Goal: Task Accomplishment & Management: Use online tool/utility

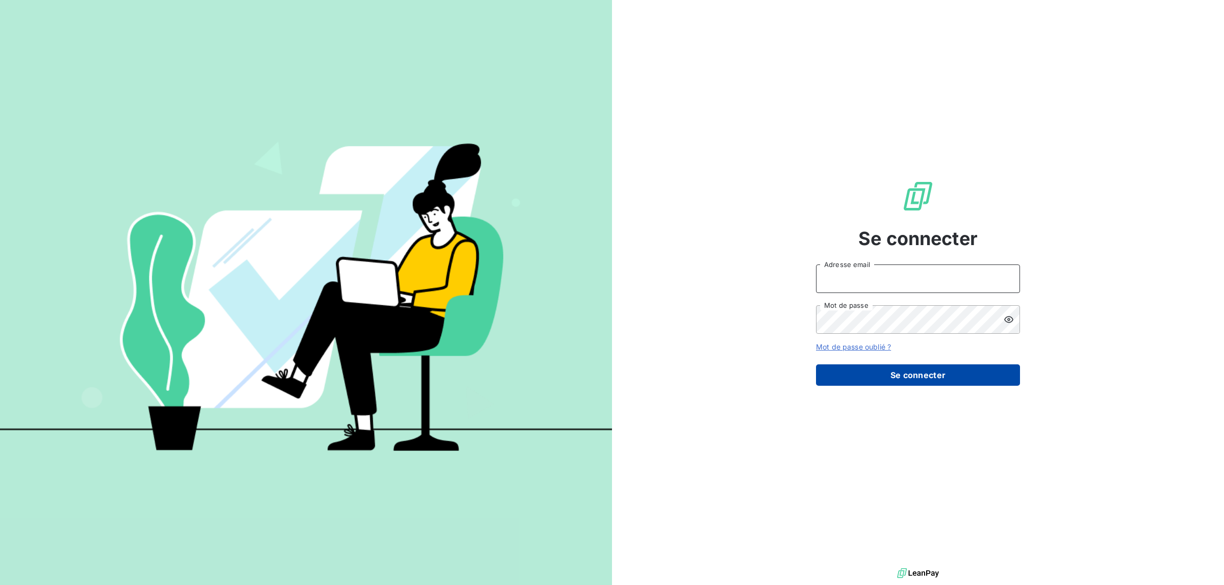
type input "[EMAIL_ADDRESS][DOMAIN_NAME]"
click at [947, 374] on button "Se connecter" at bounding box center [918, 375] width 204 height 21
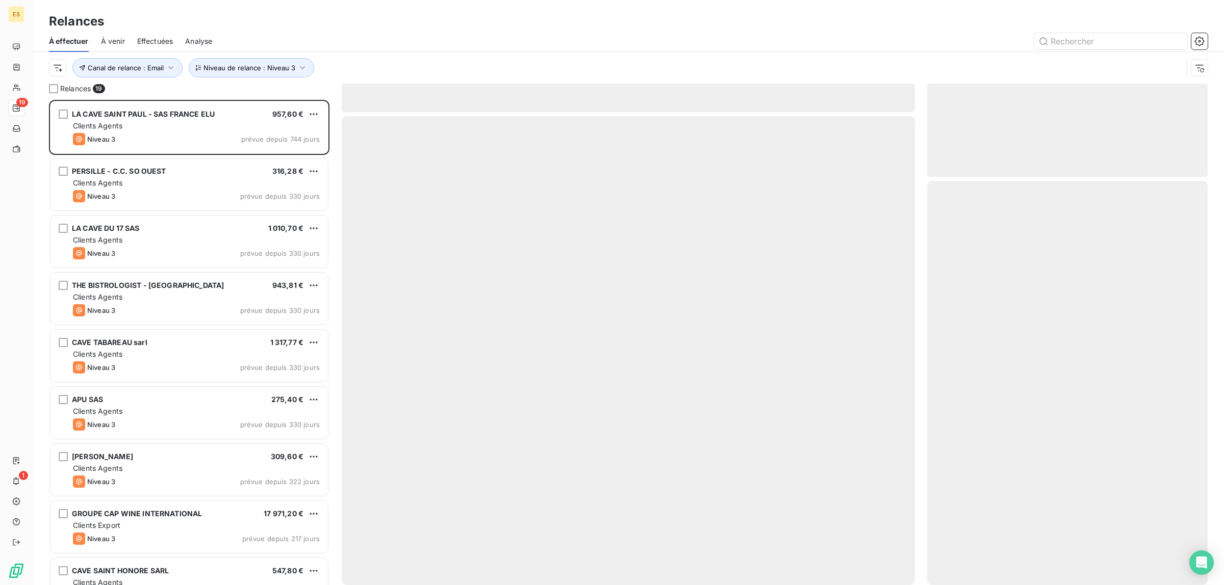
scroll to position [476, 271]
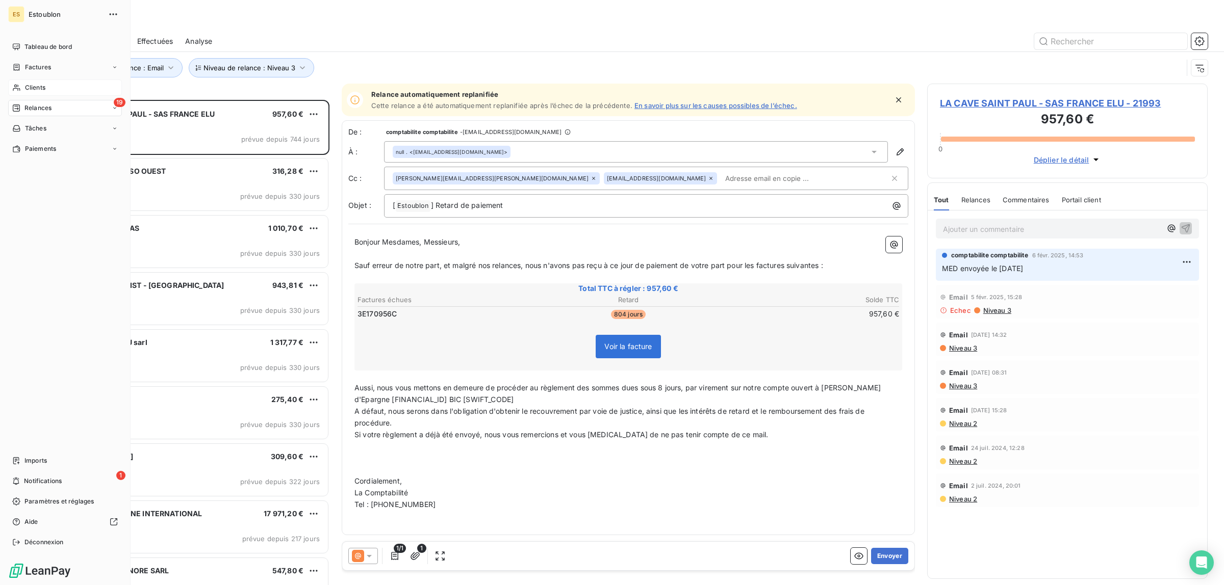
click at [35, 85] on span "Clients" at bounding box center [35, 87] width 20 height 9
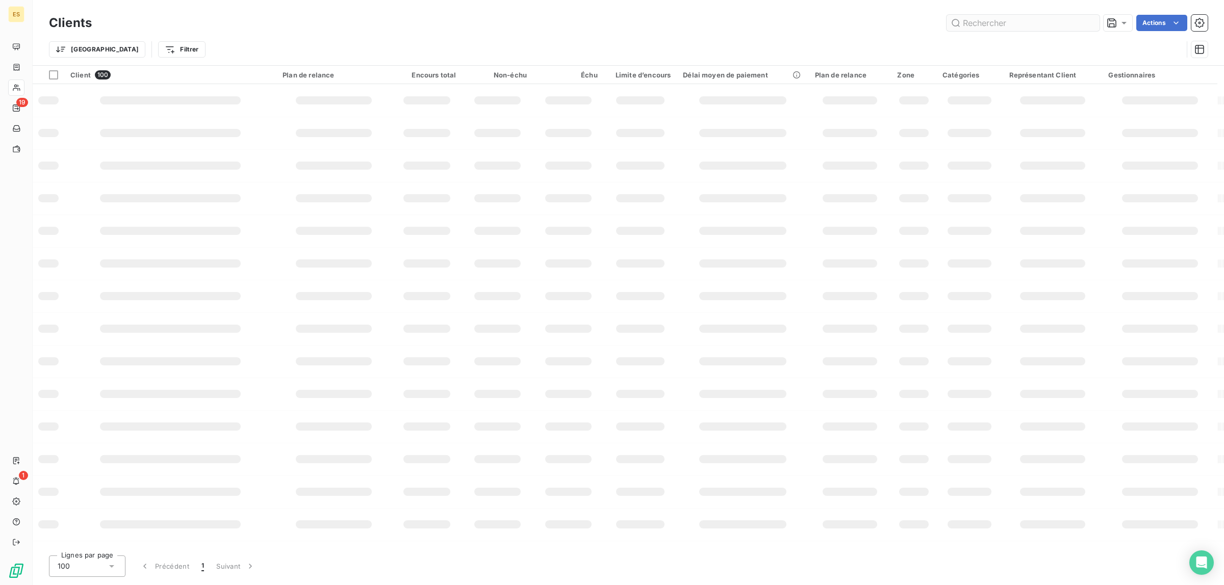
click at [990, 22] on input "text" at bounding box center [1022, 23] width 153 height 16
type input "22815"
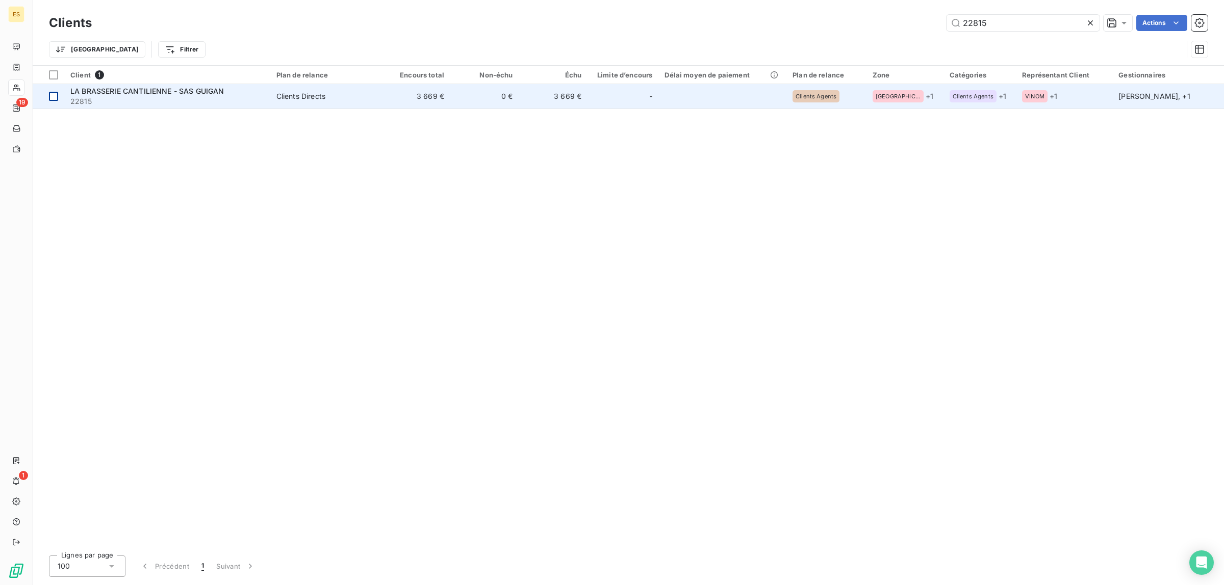
click at [52, 95] on div at bounding box center [53, 96] width 9 height 9
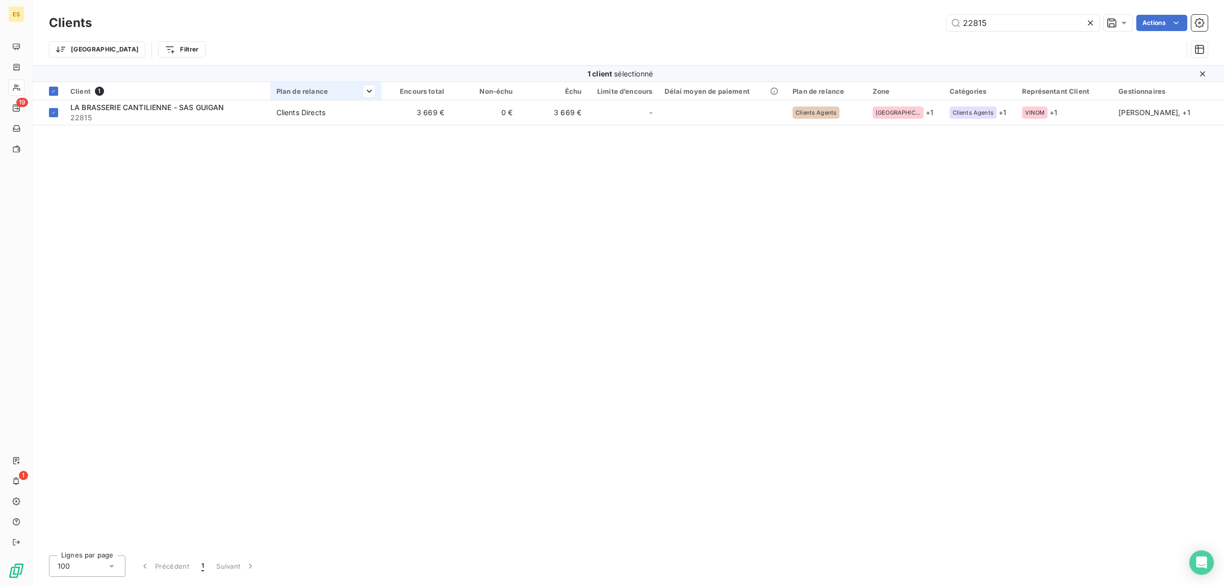
click at [344, 91] on div "Plan de relance" at bounding box center [325, 91] width 99 height 8
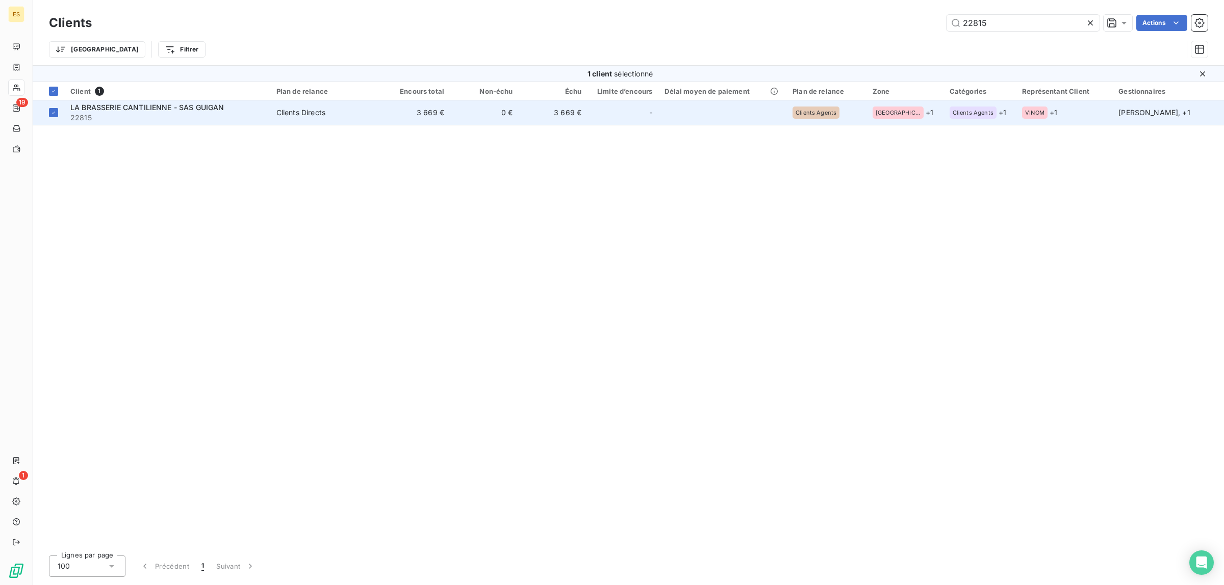
click at [304, 106] on td "Clients Directs" at bounding box center [326, 112] width 112 height 24
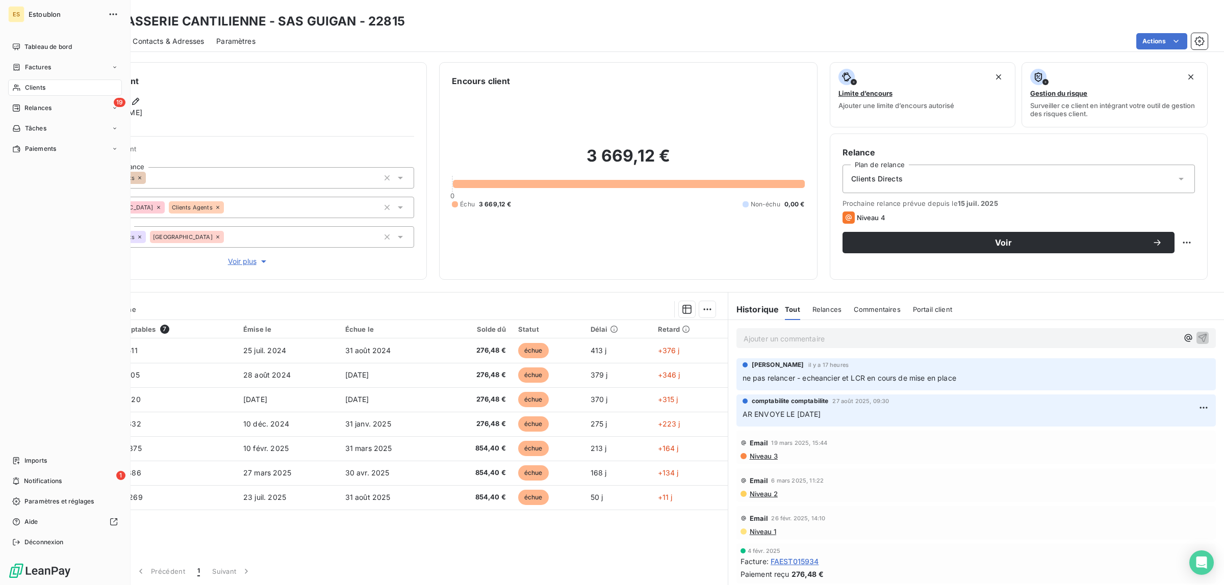
click at [37, 88] on span "Clients" at bounding box center [35, 87] width 20 height 9
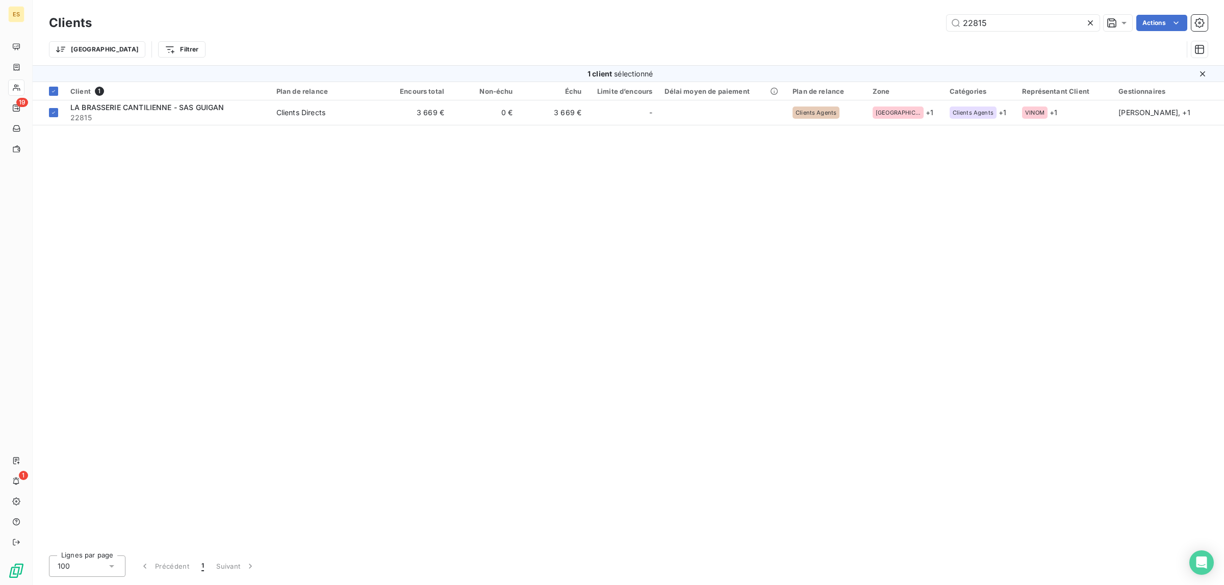
drag, startPoint x: 898, startPoint y: 40, endPoint x: 814, endPoint y: 29, distance: 84.8
click at [845, 38] on div "Clients 22815 Actions Trier Filtrer" at bounding box center [628, 38] width 1158 height 53
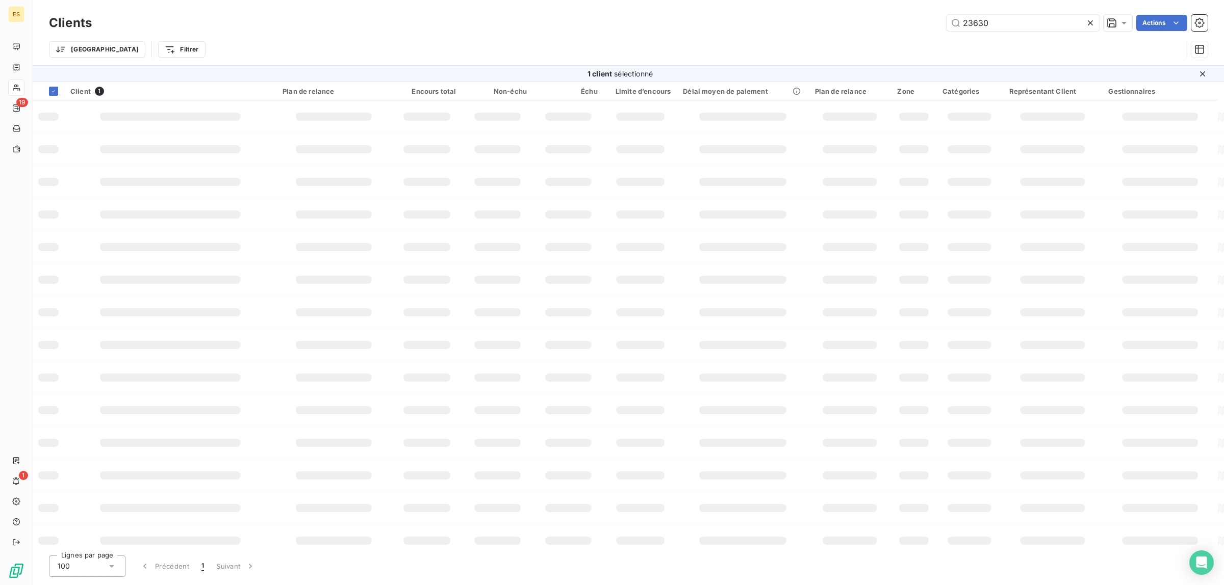
type input "23630"
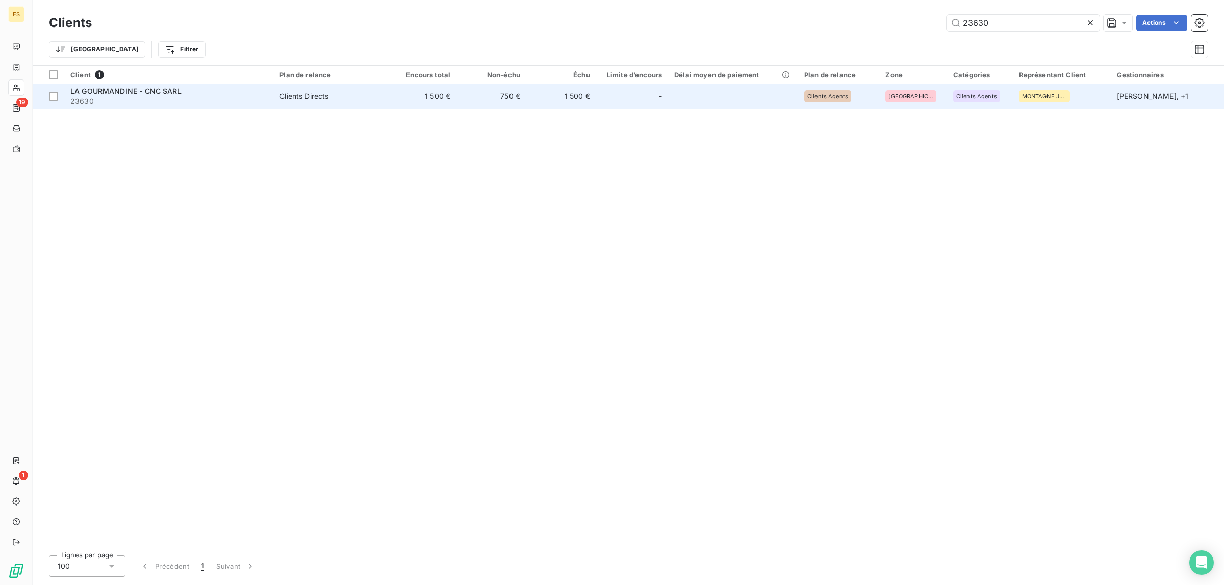
click at [181, 94] on div "LA GOURMANDINE - CNC SARL" at bounding box center [168, 91] width 197 height 10
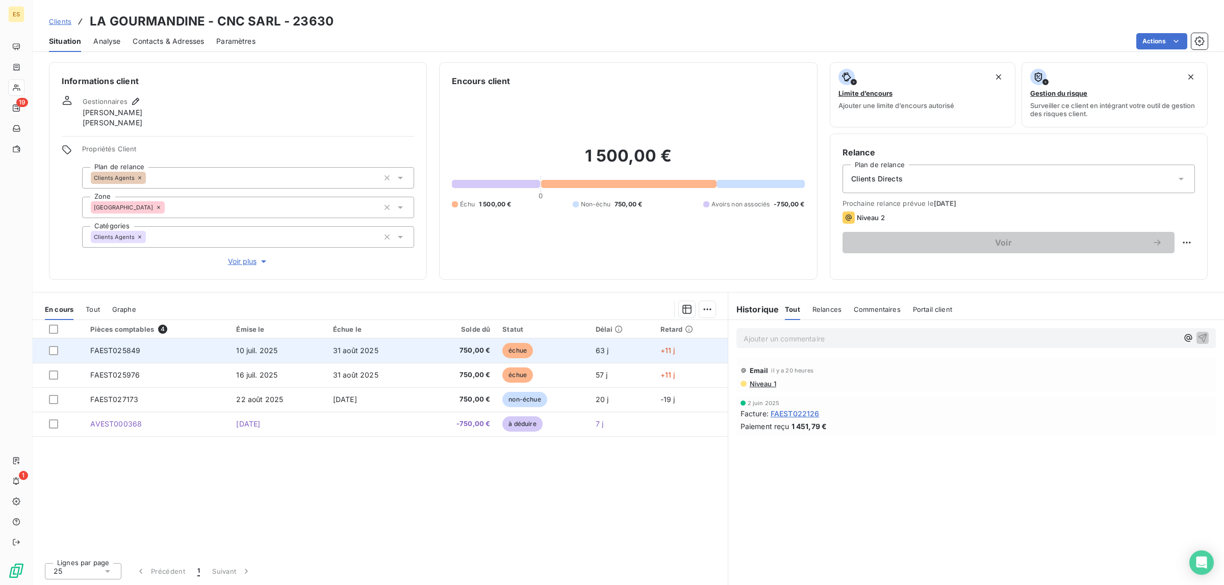
click at [431, 346] on span "750,00 €" at bounding box center [458, 351] width 63 height 10
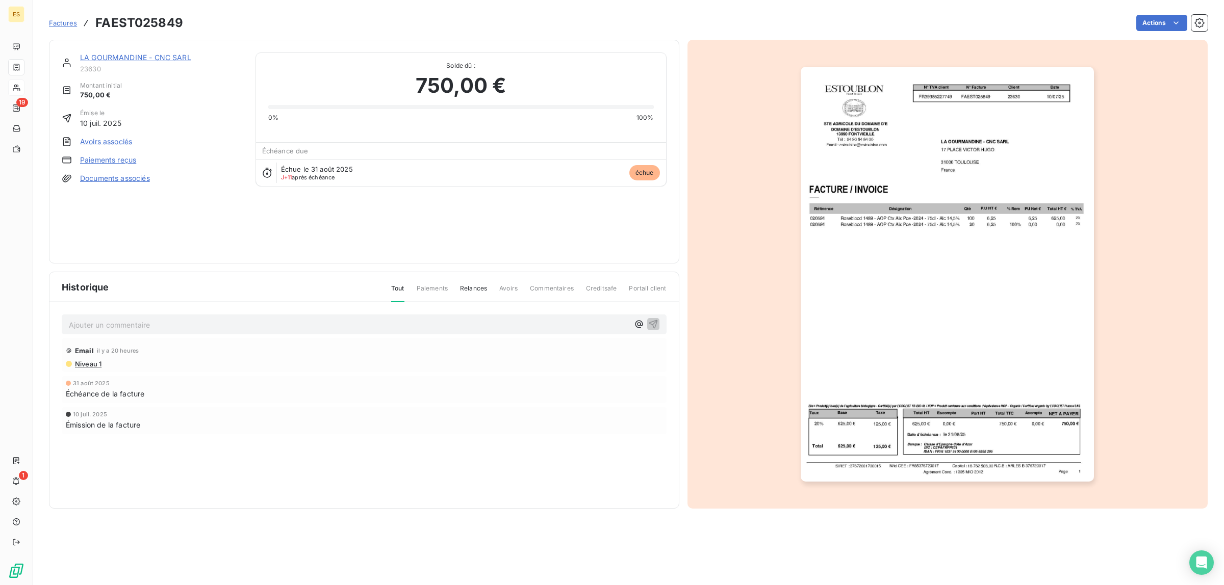
click at [63, 24] on span "Factures" at bounding box center [63, 23] width 28 height 8
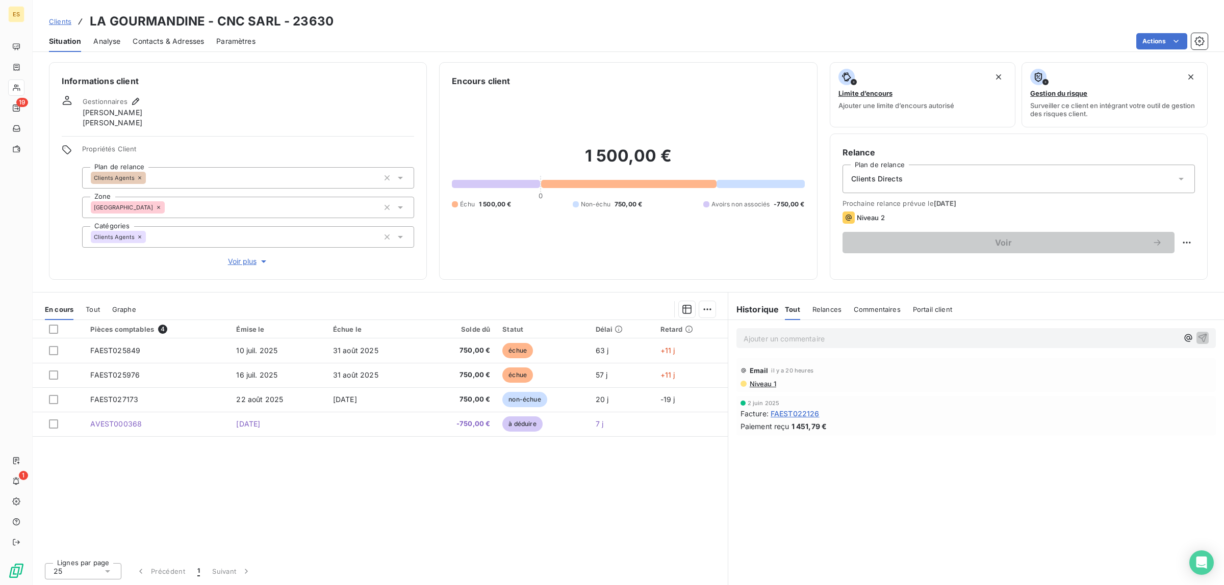
click at [761, 382] on span "Niveau 1" at bounding box center [762, 384] width 28 height 8
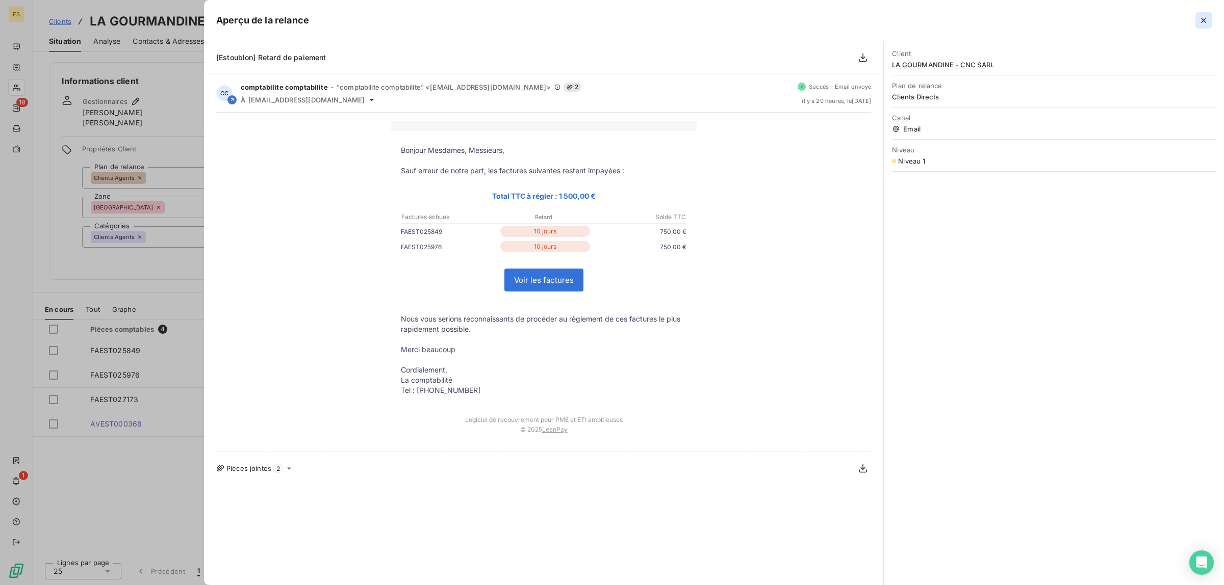
click at [1205, 20] on icon "button" at bounding box center [1203, 20] width 10 height 10
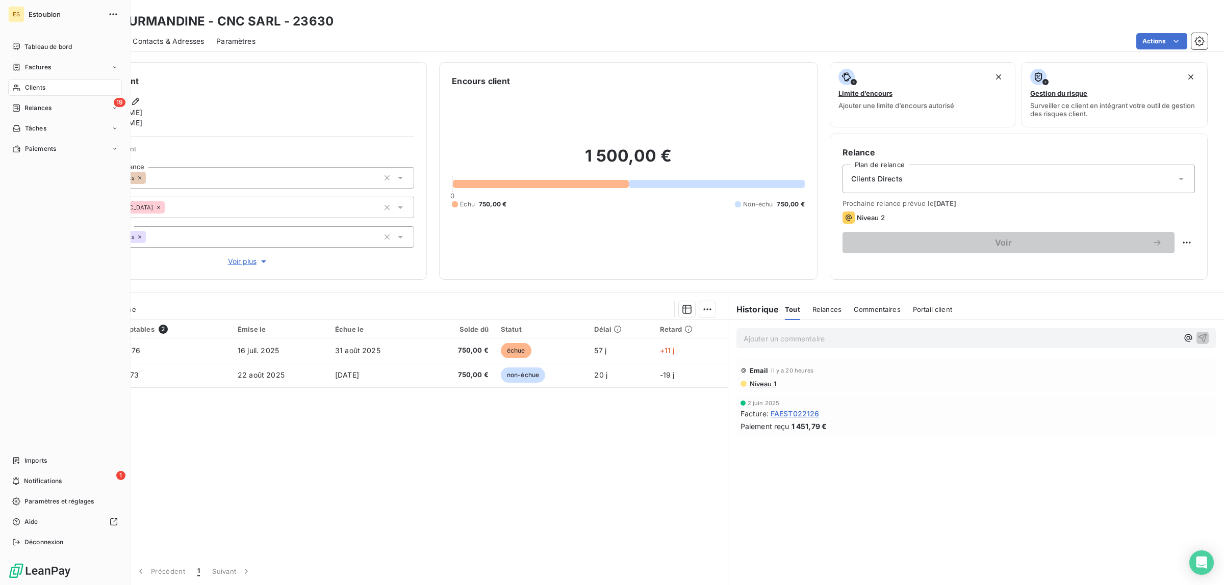
click at [32, 85] on span "Clients" at bounding box center [35, 87] width 20 height 9
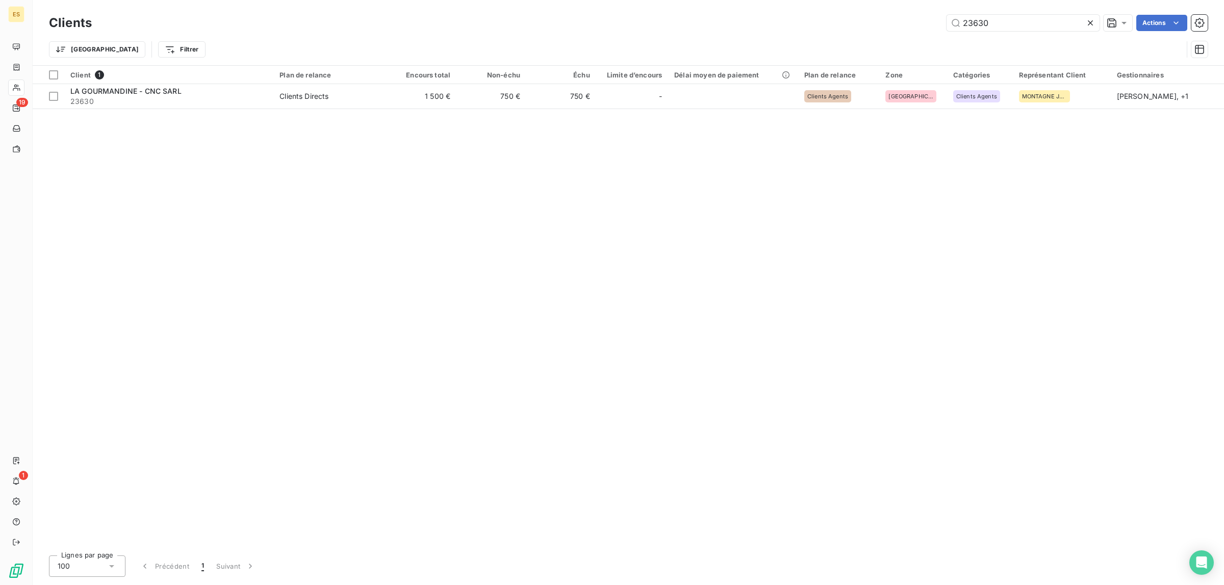
drag, startPoint x: 1007, startPoint y: 27, endPoint x: 929, endPoint y: 24, distance: 78.0
click at [929, 24] on div "23630 Actions" at bounding box center [655, 23] width 1103 height 16
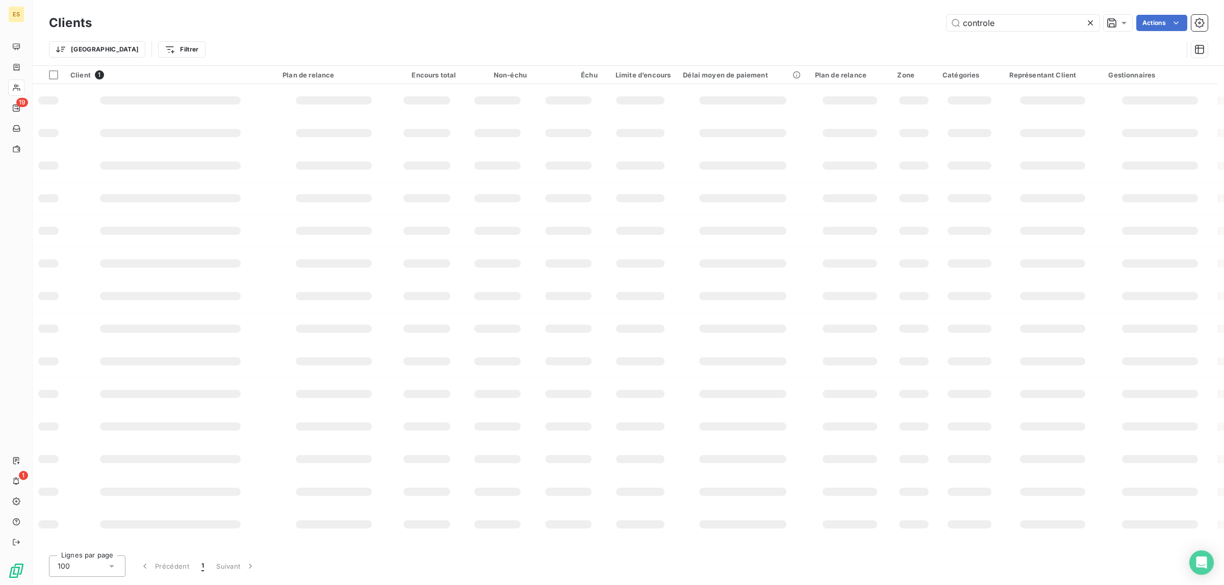
type input "controle"
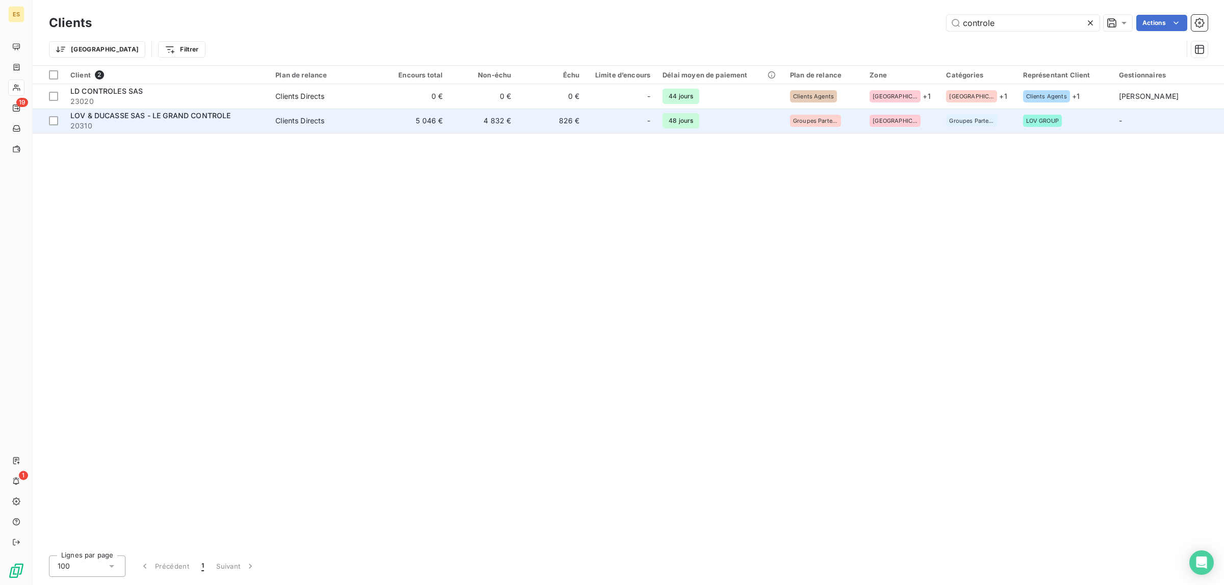
click at [146, 116] on span "LOV & DUCASSE SAS - LE GRAND CONTROLE" at bounding box center [150, 115] width 161 height 9
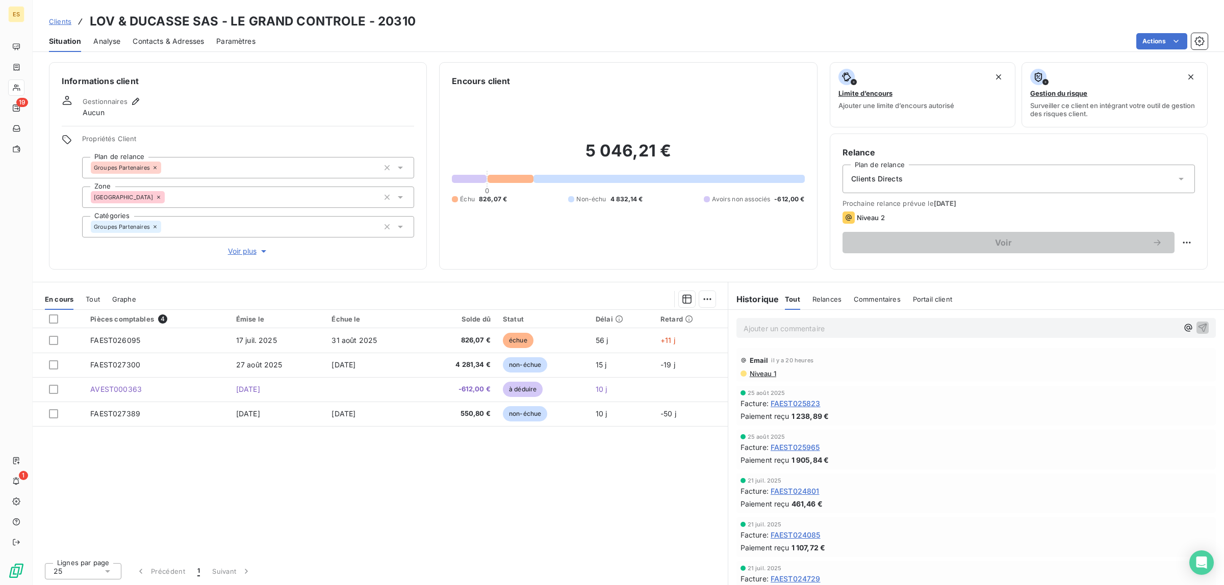
click at [849, 337] on div "Ajouter un commentaire ﻿" at bounding box center [975, 328] width 479 height 20
click at [844, 327] on p "Ajouter un commentaire ﻿" at bounding box center [960, 328] width 434 height 13
click at [821, 330] on p "Ajouter un commentaire ﻿" at bounding box center [960, 328] width 434 height 13
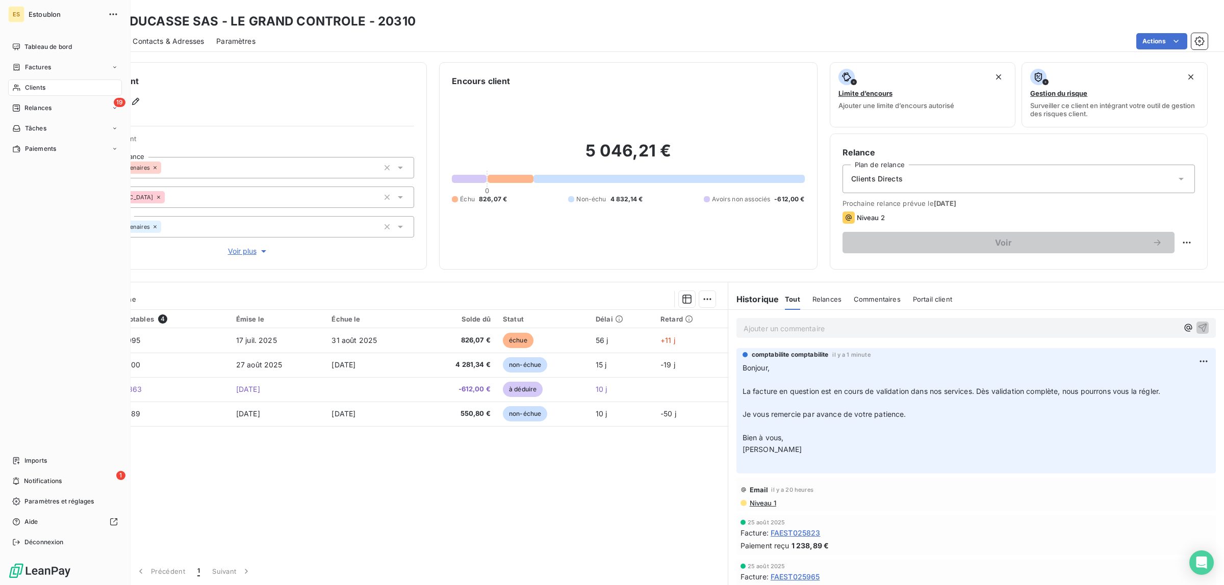
click at [42, 98] on nav "Tableau de bord Factures Clients 19 Relances Tâches Paiements" at bounding box center [65, 98] width 114 height 118
click at [42, 106] on span "Relances" at bounding box center [37, 107] width 27 height 9
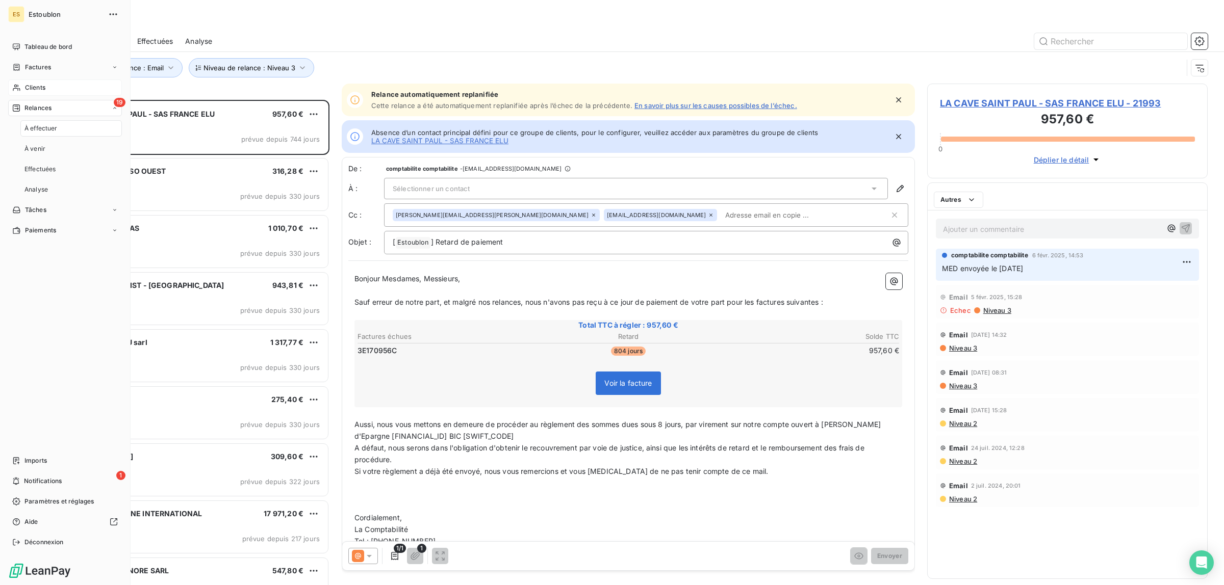
scroll to position [476, 271]
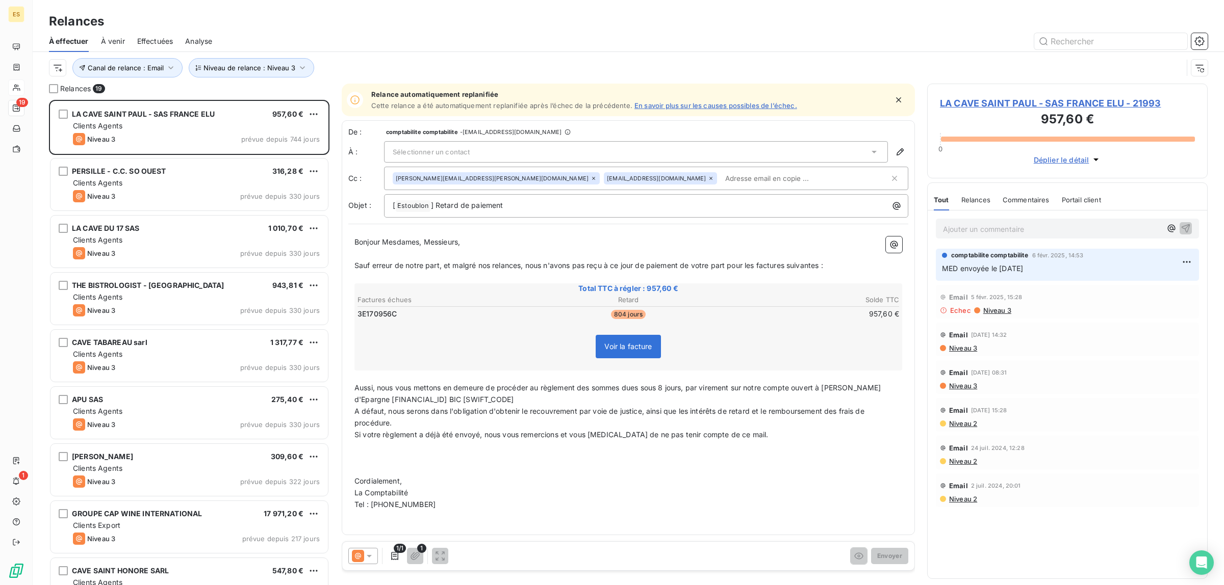
click at [192, 41] on span "Analyse" at bounding box center [198, 41] width 27 height 10
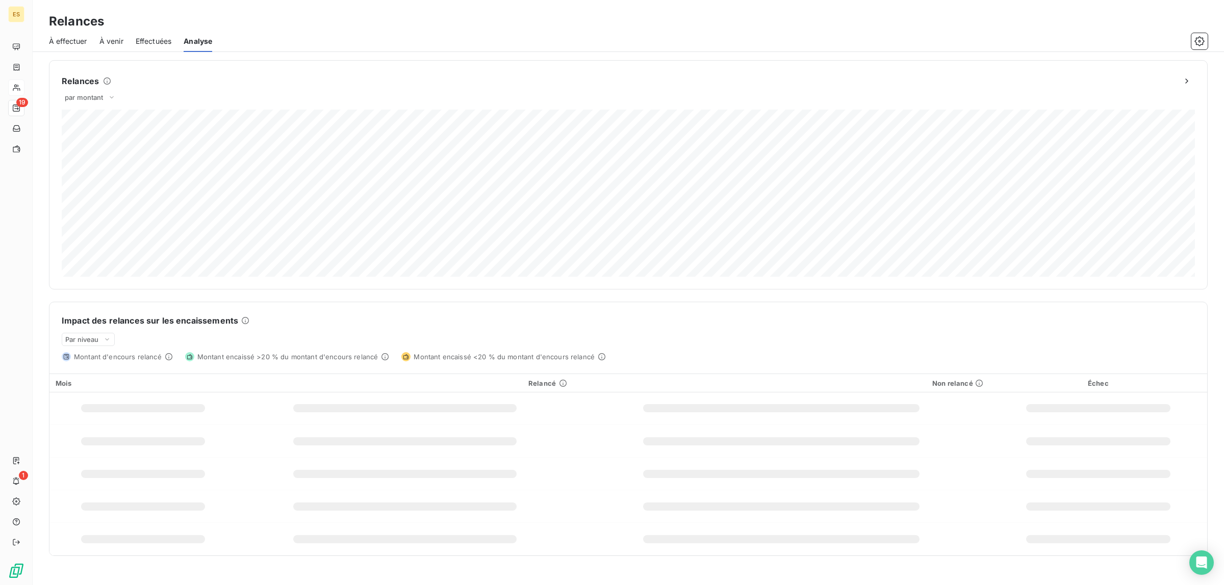
click at [153, 37] on span "Effectuées" at bounding box center [154, 41] width 36 height 10
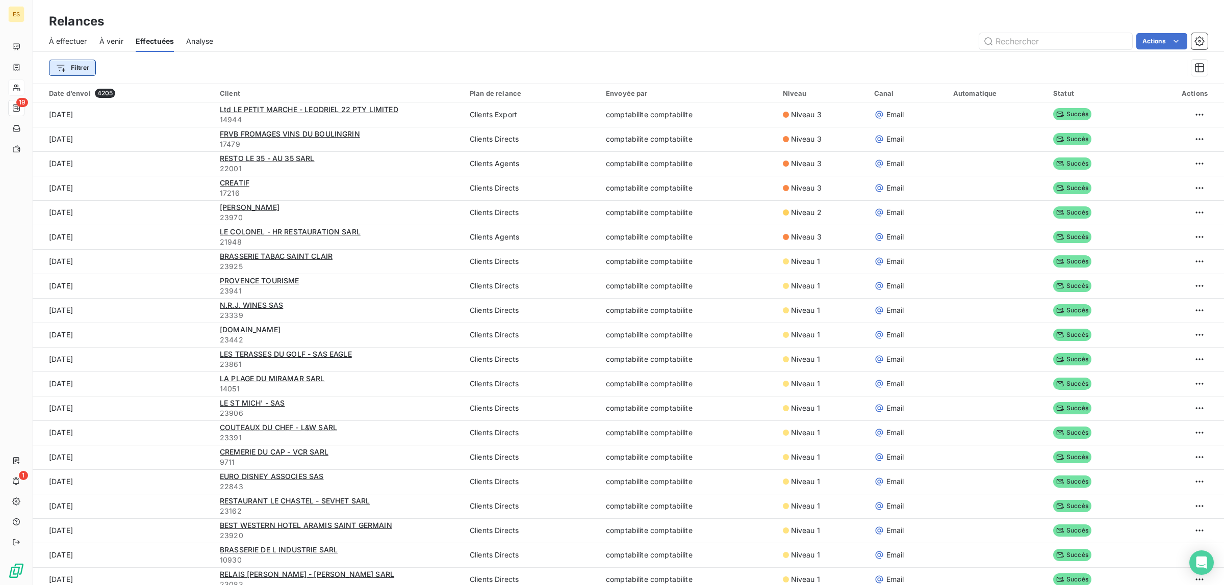
click at [67, 67] on html "ES 19 1 Relances À effectuer À venir Effectuées Analyse Actions Filtrer Date d’…" at bounding box center [612, 292] width 1224 height 585
click at [70, 92] on input "Rechercher et sélectionner" at bounding box center [123, 95] width 129 height 21
click at [74, 71] on html "ES 19 1 Relances À effectuer À venir Effectuées Analyse Actions Filtrer Recherc…" at bounding box center [612, 292] width 1224 height 585
click at [54, 62] on html "ES 19 1 Relances À effectuer À venir Effectuées Analyse Actions Filtrer Date d’…" at bounding box center [612, 292] width 1224 height 585
click at [83, 123] on div "Date d’envoi" at bounding box center [123, 125] width 141 height 16
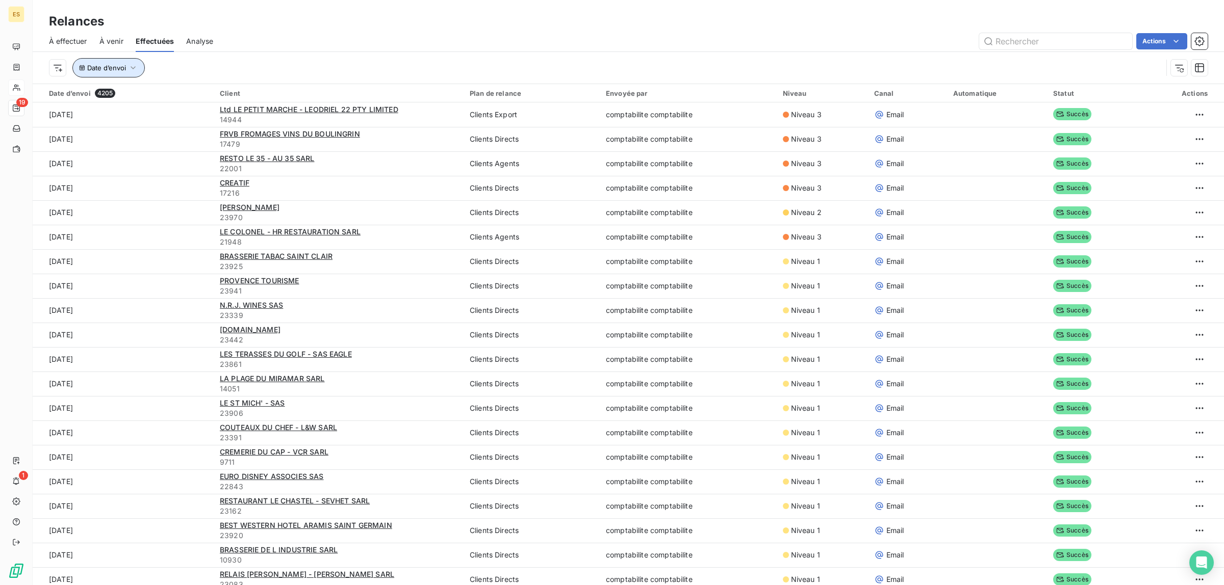
click at [128, 68] on icon "button" at bounding box center [133, 68] width 10 height 10
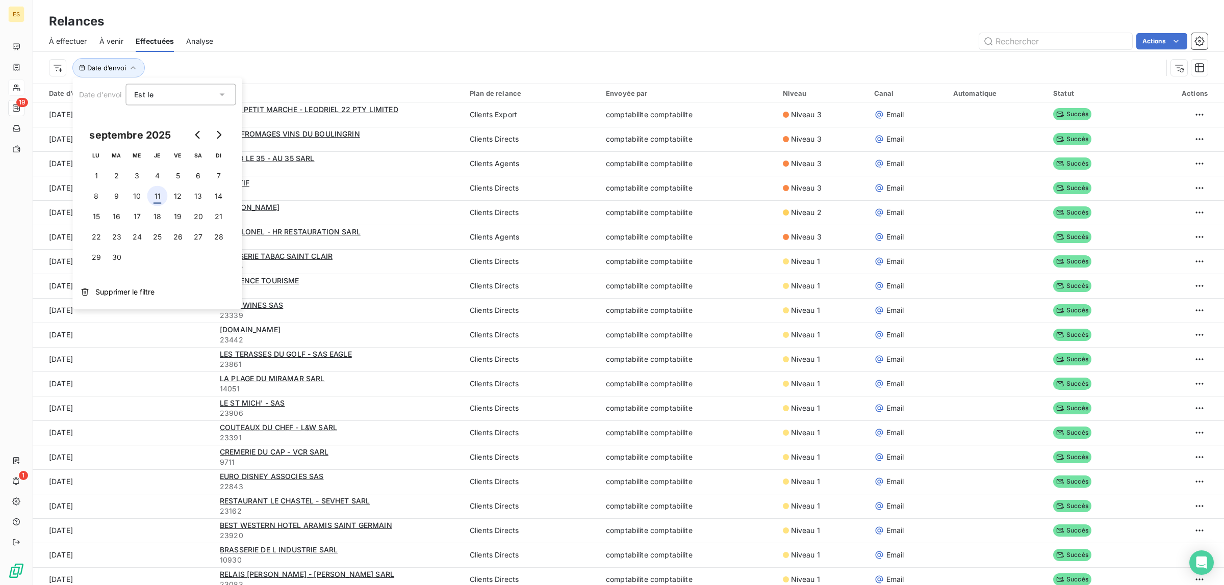
click at [158, 195] on button "11" at bounding box center [157, 196] width 20 height 20
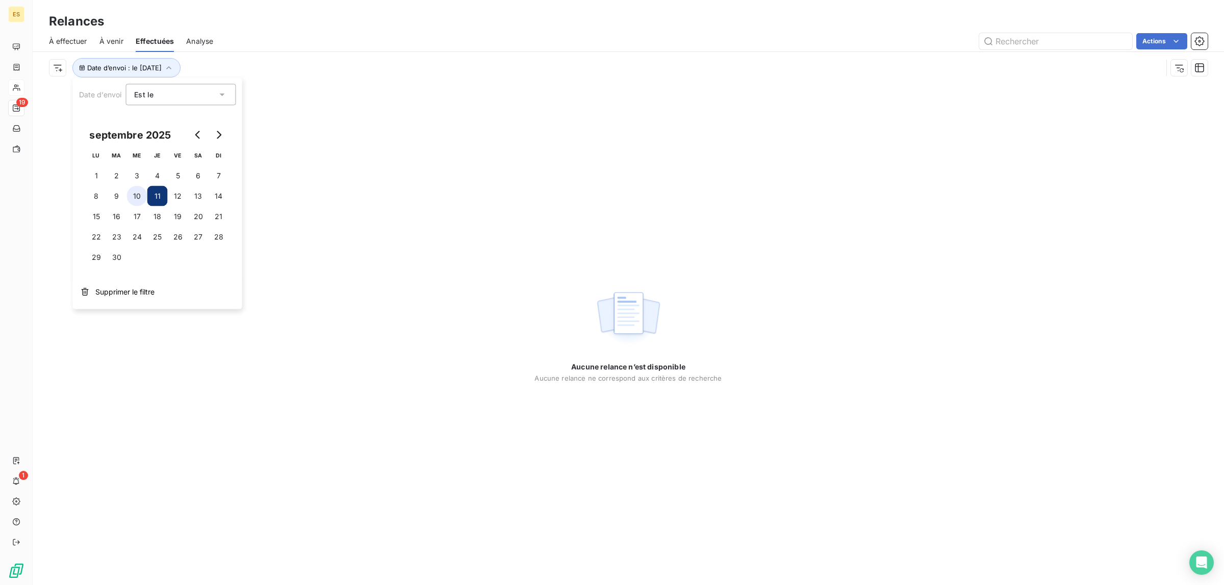
click at [135, 195] on button "10" at bounding box center [137, 196] width 20 height 20
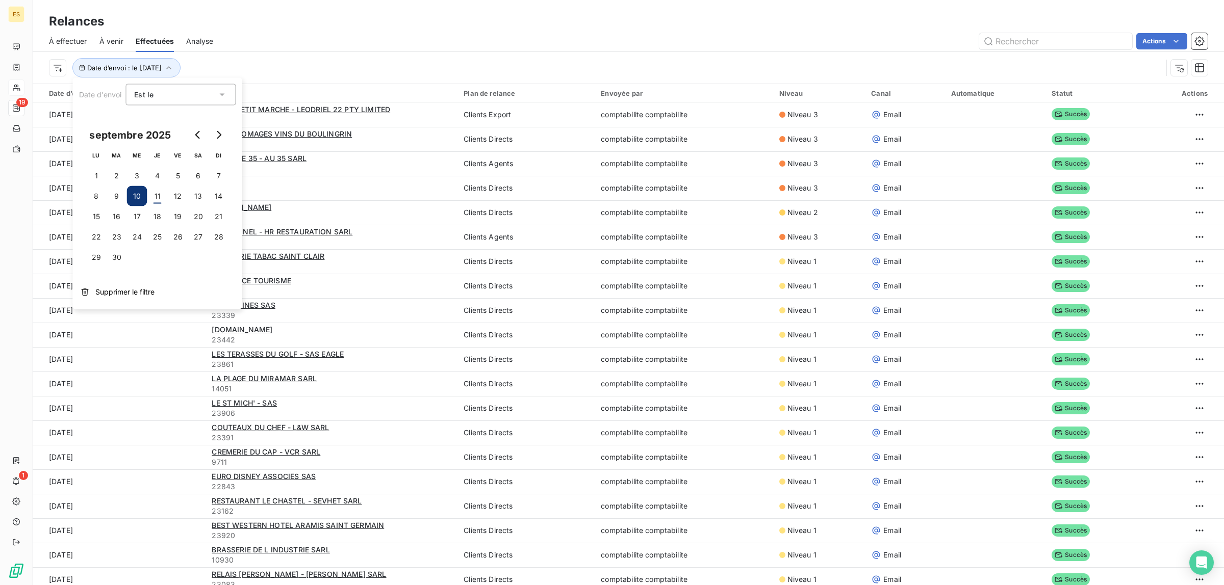
click at [257, 49] on div "Actions" at bounding box center [716, 41] width 982 height 16
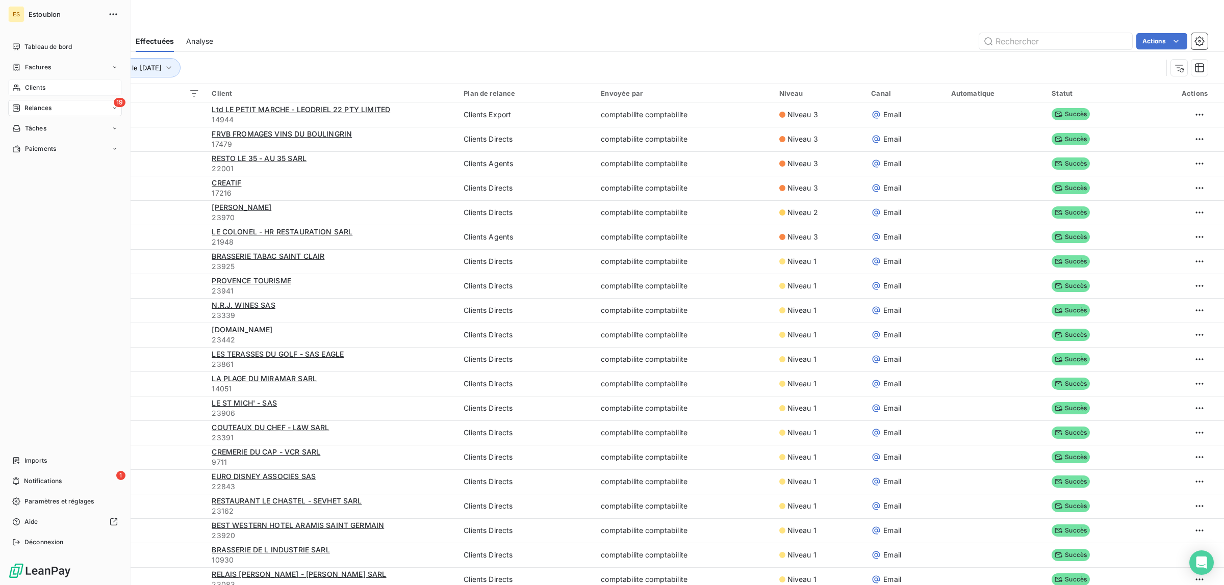
click at [34, 83] on span "Clients" at bounding box center [35, 87] width 20 height 9
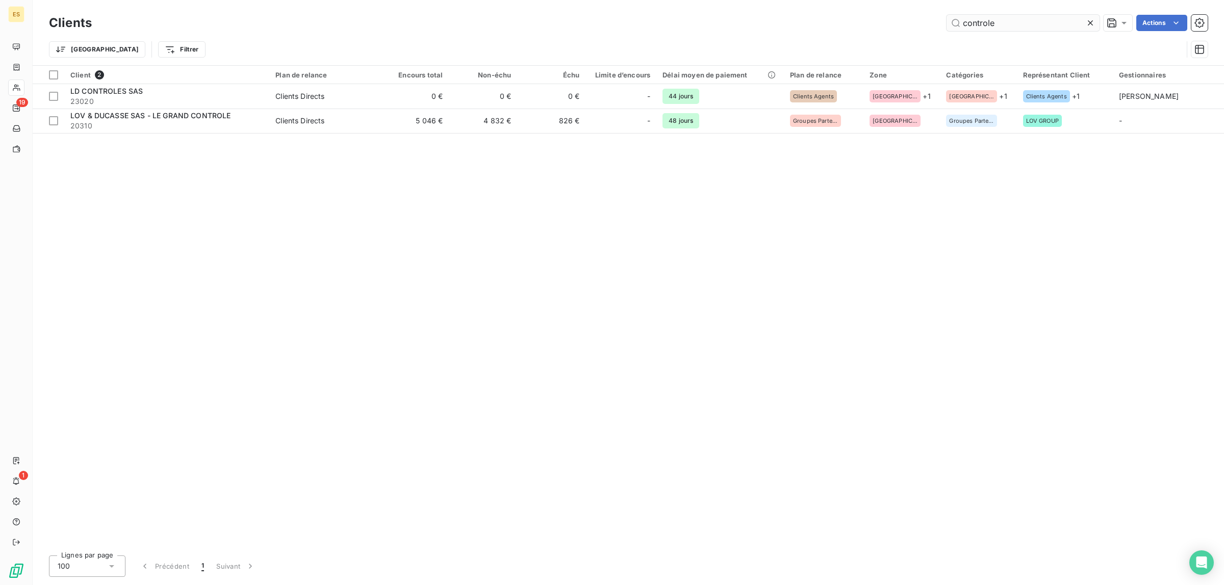
click at [1049, 24] on input "controle" at bounding box center [1022, 23] width 153 height 16
drag, startPoint x: 993, startPoint y: 19, endPoint x: 919, endPoint y: 21, distance: 73.9
click at [919, 21] on div "controle Actions" at bounding box center [655, 23] width 1103 height 16
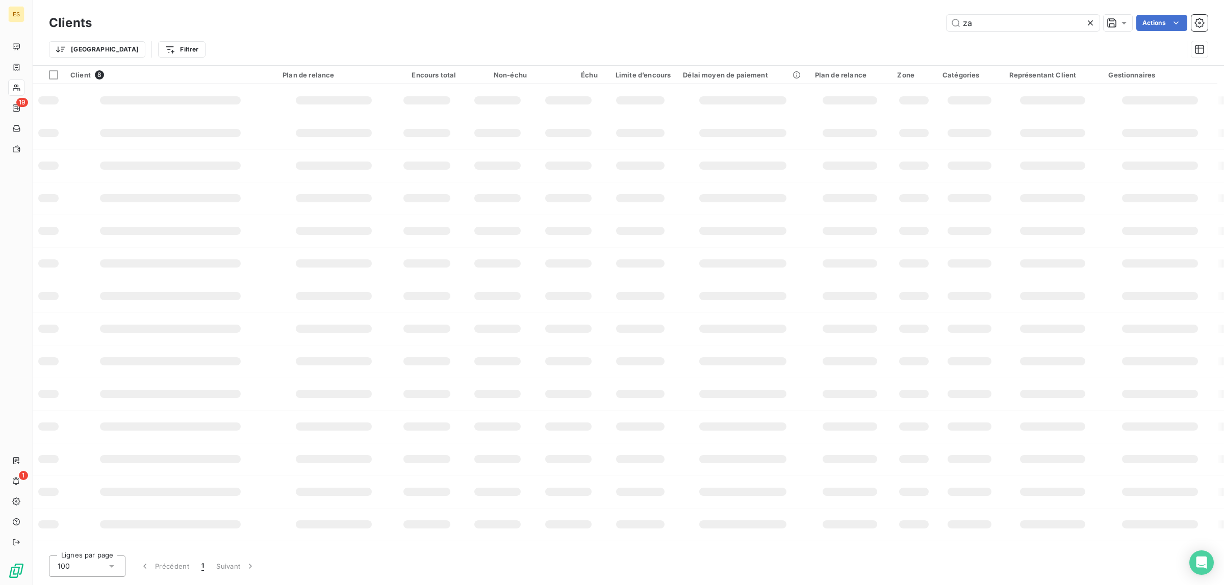
type input "z"
type input "a"
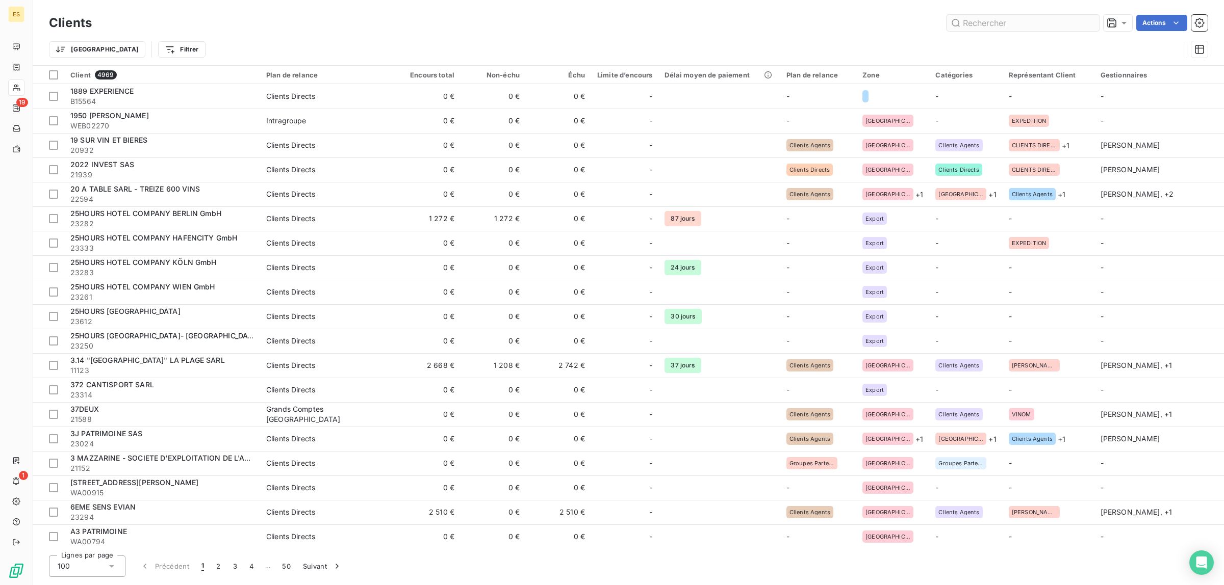
click at [1040, 19] on input "text" at bounding box center [1022, 23] width 153 height 16
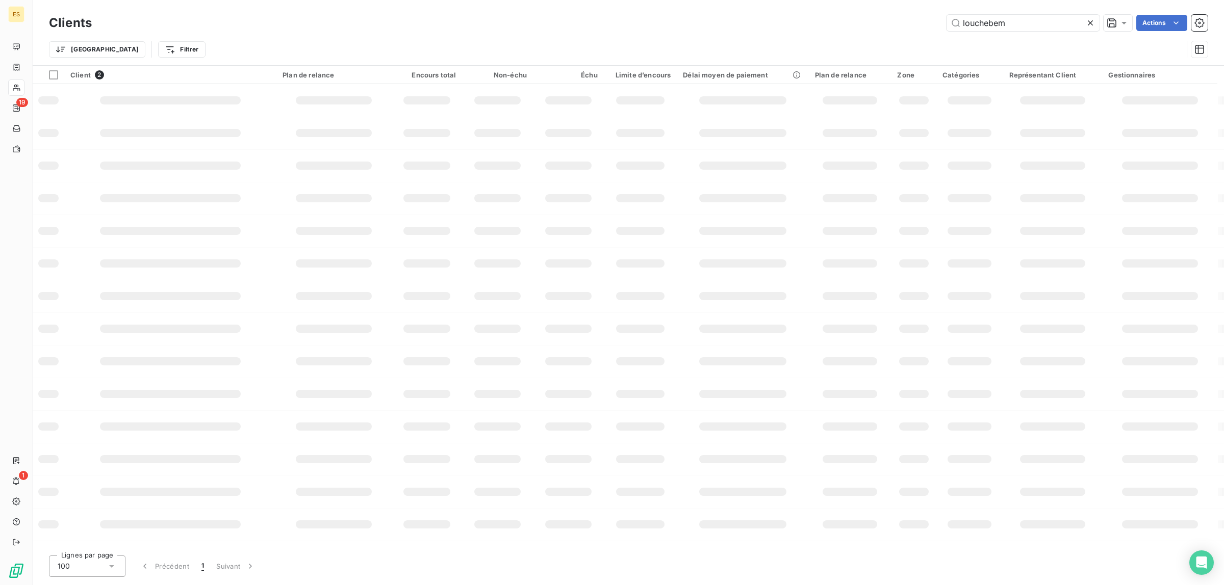
type input "louchebem"
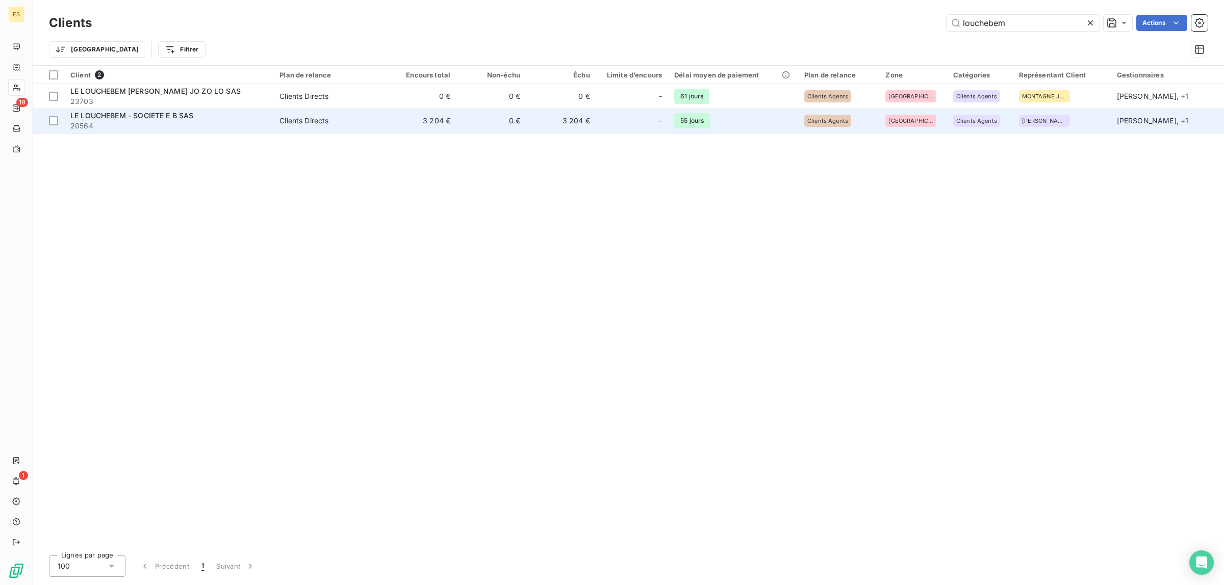
click at [147, 120] on span "LE LOUCHEBEM - SOCIETE E B SAS" at bounding box center [131, 115] width 123 height 9
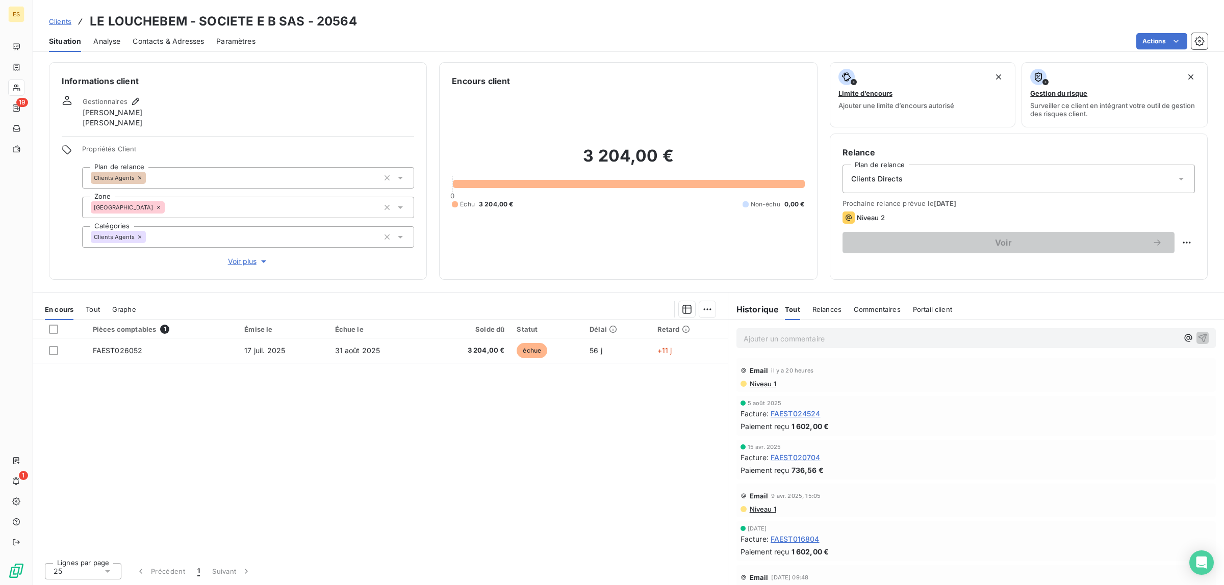
click at [151, 37] on span "Contacts & Adresses" at bounding box center [168, 41] width 71 height 10
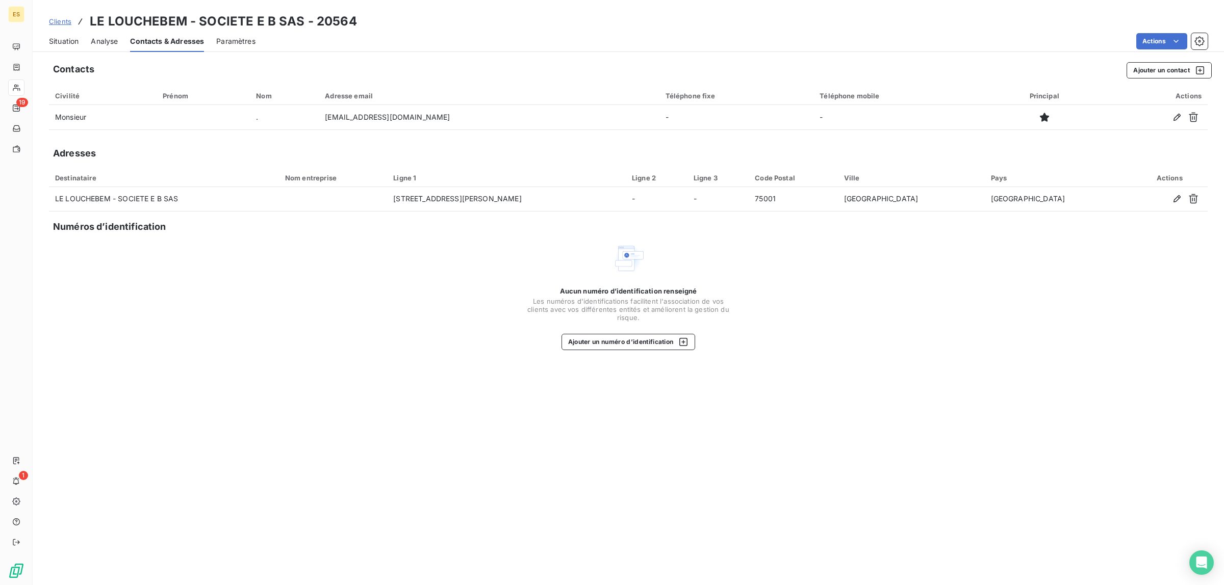
click at [54, 34] on div "Situation" at bounding box center [64, 41] width 30 height 21
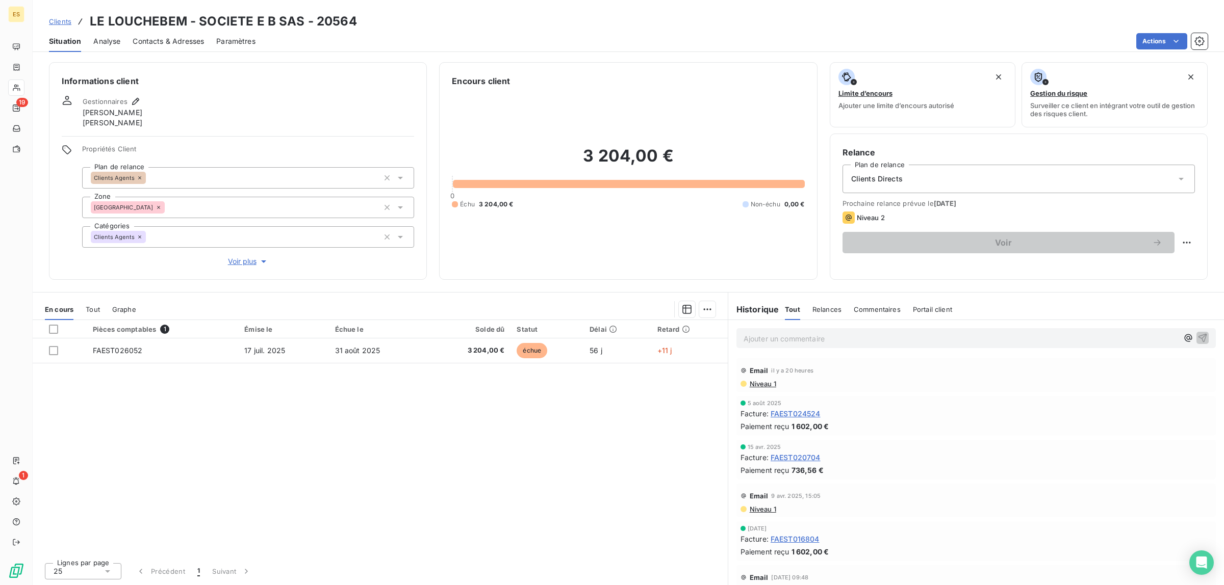
click at [802, 340] on p "Ajouter un commentaire ﻿" at bounding box center [960, 338] width 434 height 13
